Goal: Task Accomplishment & Management: Manage account settings

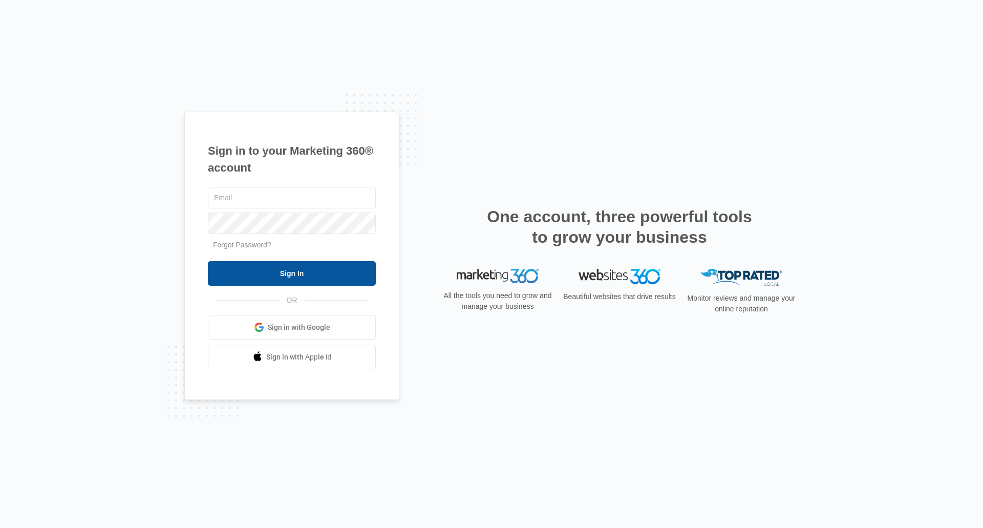
type input "[EMAIL_ADDRESS][DOMAIN_NAME]"
click at [314, 275] on input "Sign In" at bounding box center [292, 273] width 168 height 25
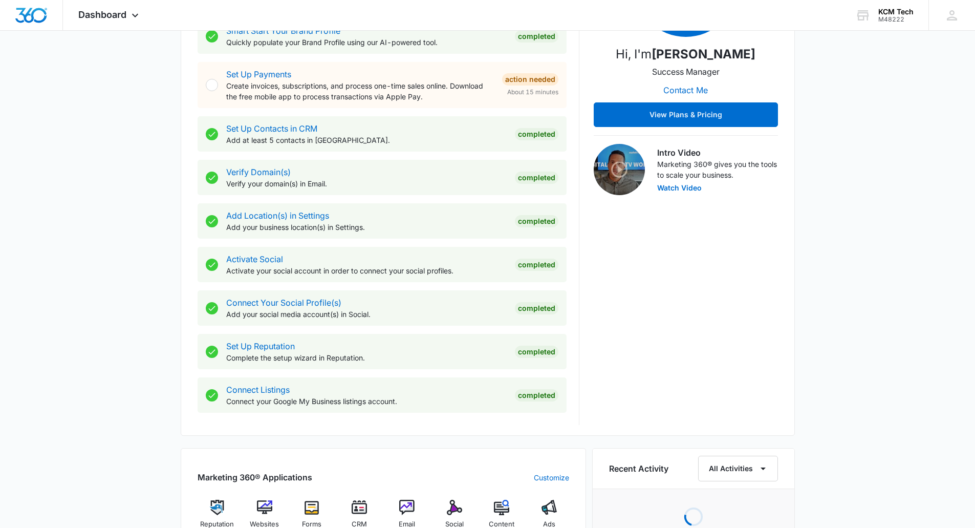
scroll to position [410, 0]
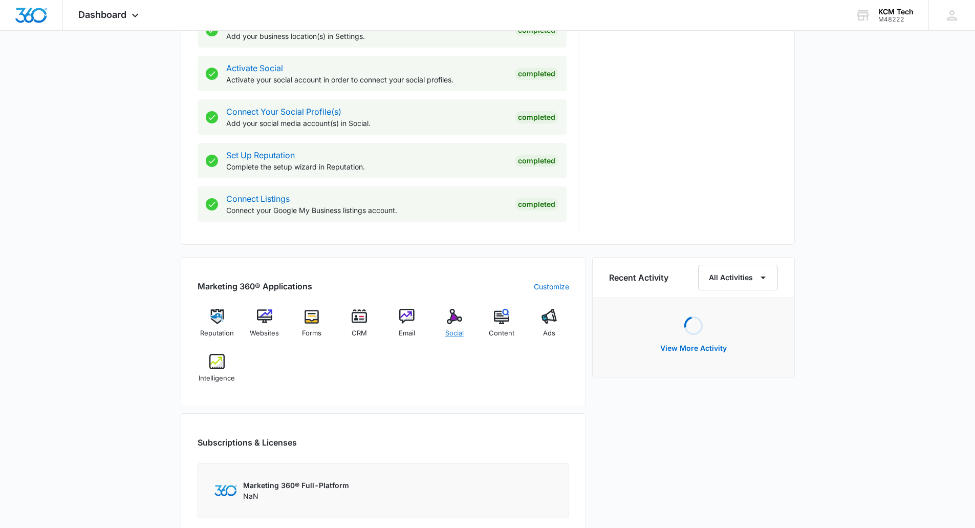
click at [462, 313] on img at bounding box center [454, 316] width 15 height 15
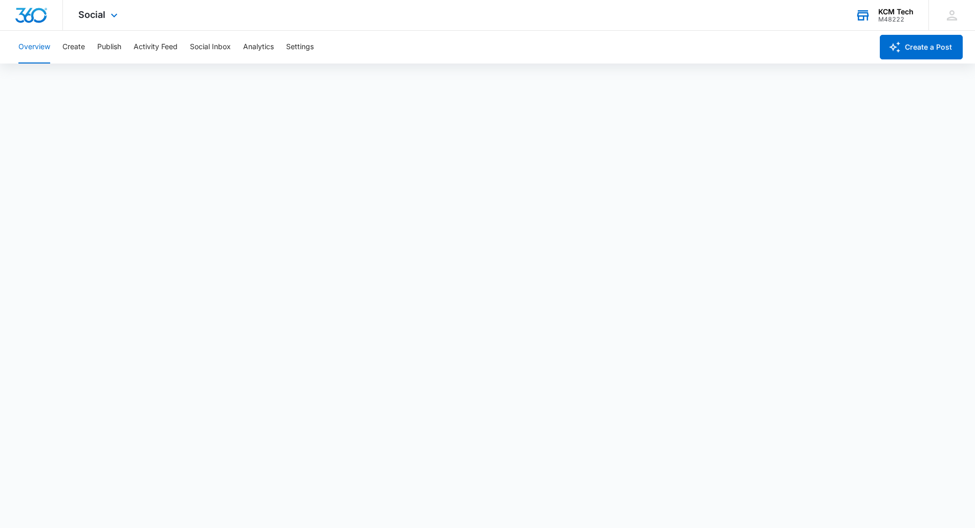
click at [879, 1] on div "KCM Tech M48222 Your Accounts View All" at bounding box center [884, 15] width 89 height 30
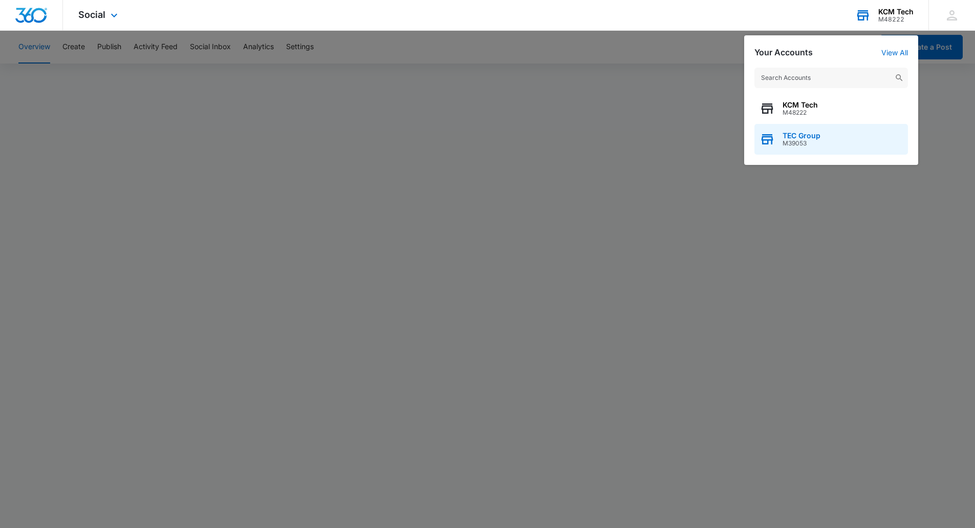
click at [801, 142] on span "M39053" at bounding box center [802, 143] width 38 height 7
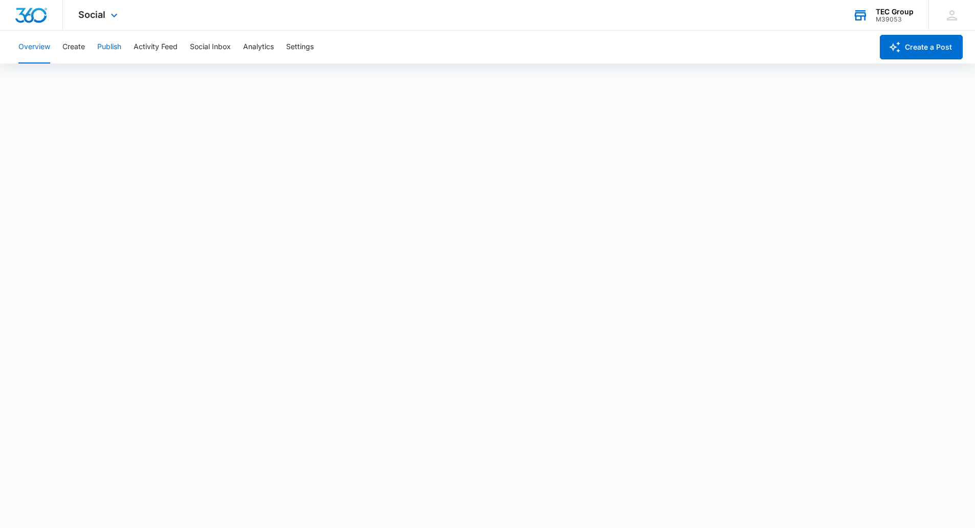
click at [110, 45] on button "Publish" at bounding box center [109, 47] width 24 height 33
click at [39, 22] on img "Dashboard" at bounding box center [31, 15] width 33 height 15
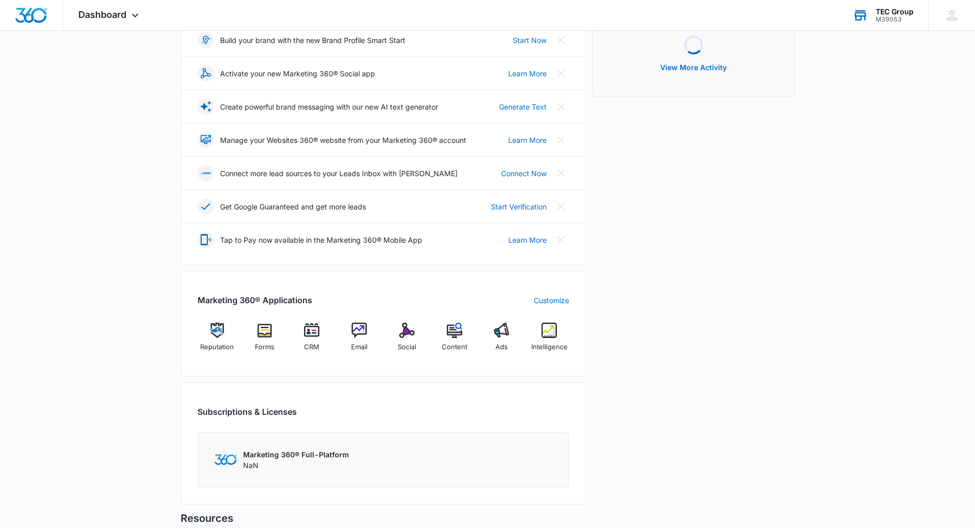
scroll to position [256, 0]
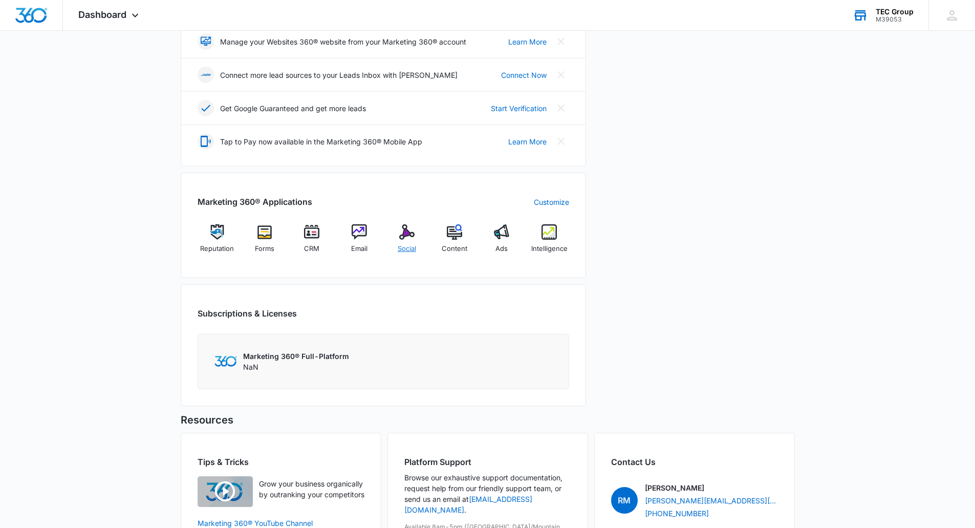
click at [414, 237] on img at bounding box center [406, 231] width 15 height 15
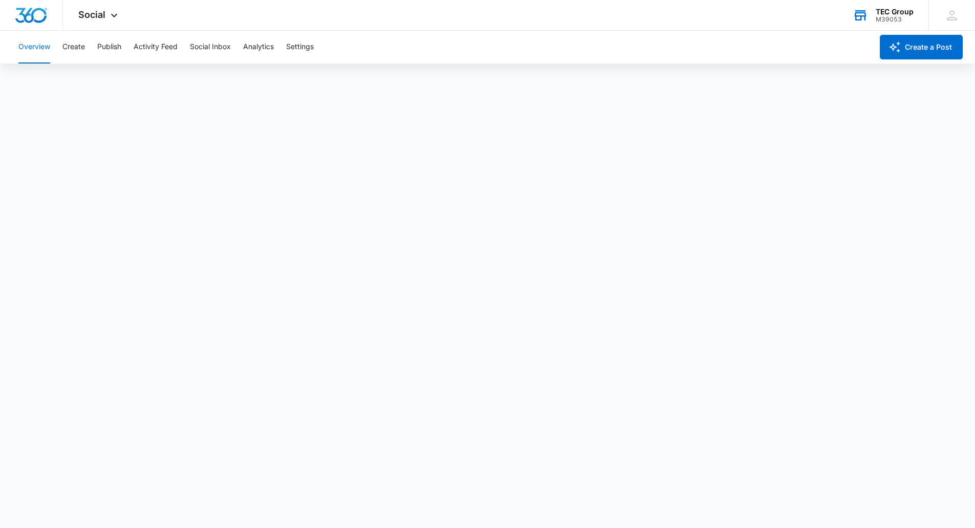
click at [881, 9] on div "TEC Group" at bounding box center [895, 12] width 38 height 8
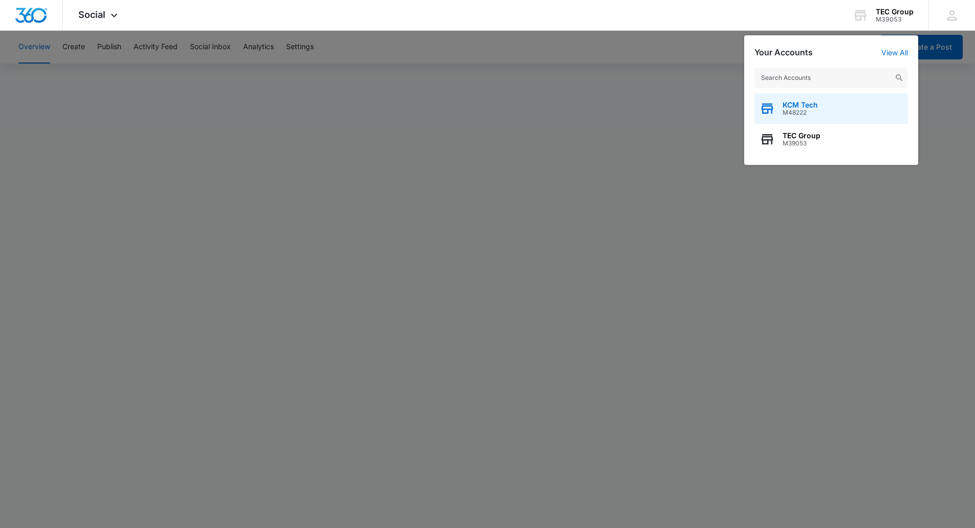
click at [796, 114] on span "M48222" at bounding box center [800, 112] width 35 height 7
